Goal: Information Seeking & Learning: Learn about a topic

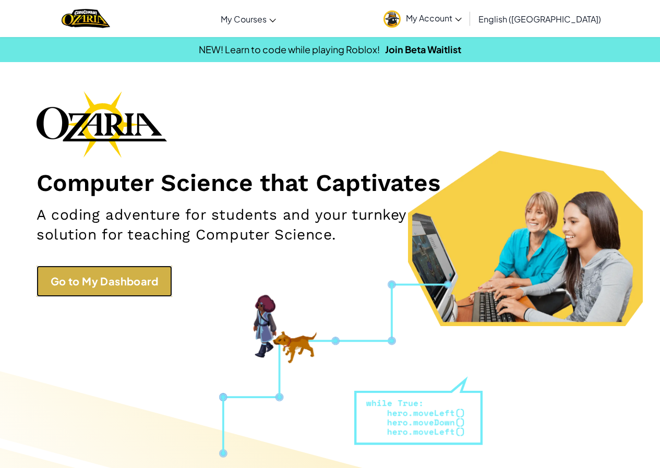
click at [123, 279] on link "Go to My Dashboard" at bounding box center [105, 281] width 136 height 31
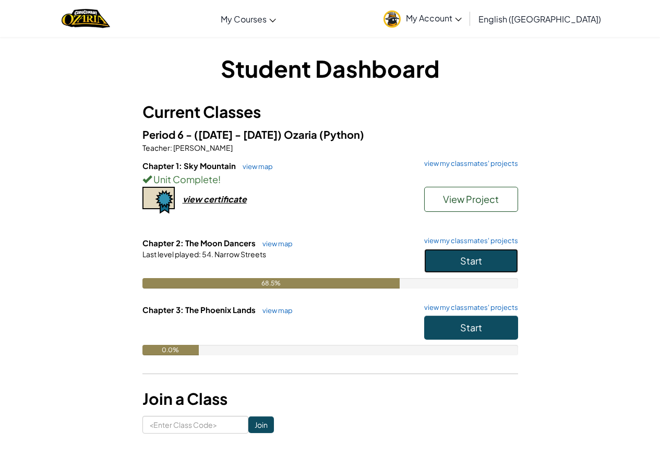
click at [472, 264] on span "Start" at bounding box center [471, 261] width 22 height 12
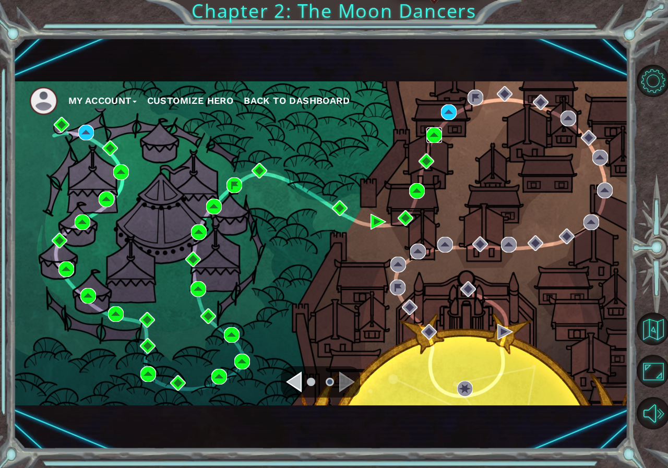
click at [429, 132] on img at bounding box center [434, 135] width 16 height 16
